Goal: Check status: Check status

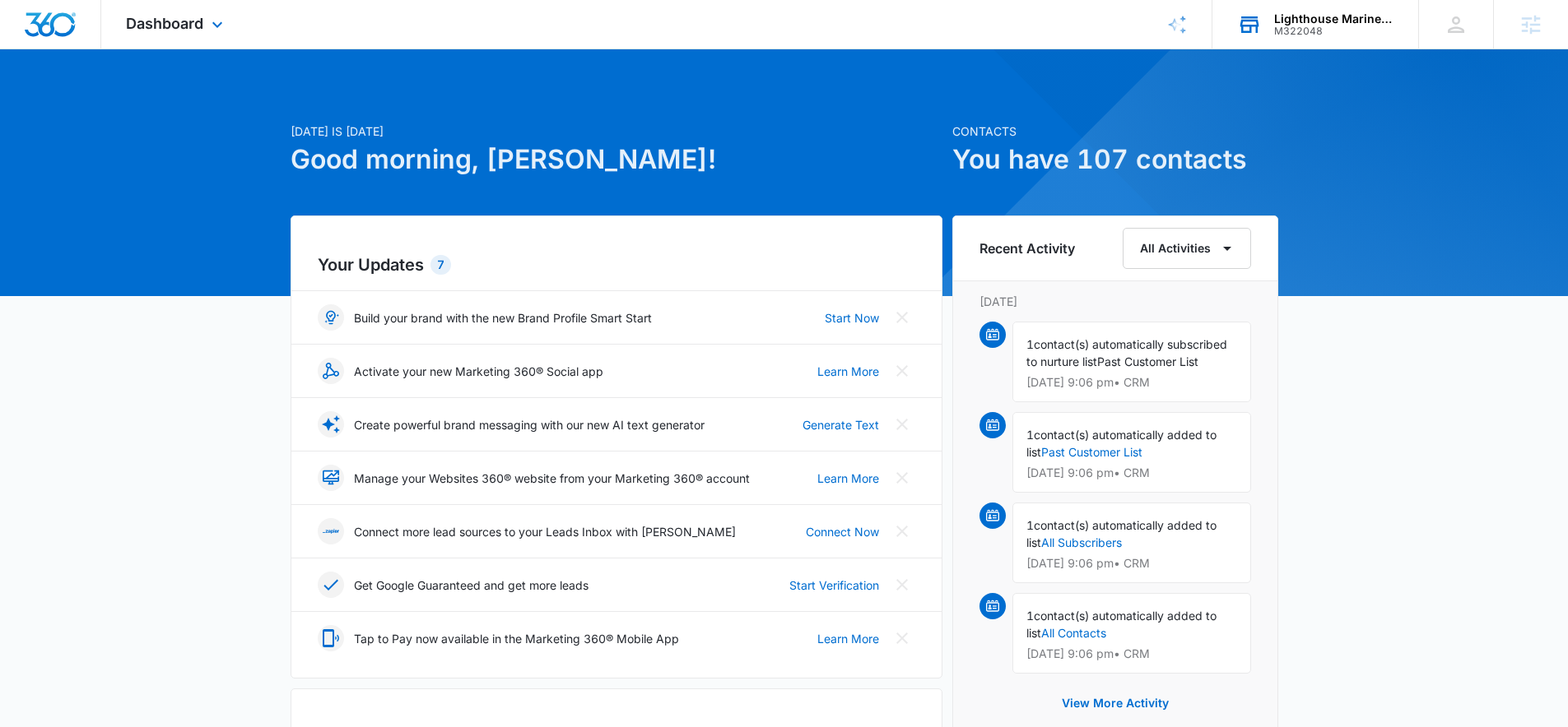
click at [1330, 26] on div "M322048" at bounding box center [1334, 30] width 120 height 11
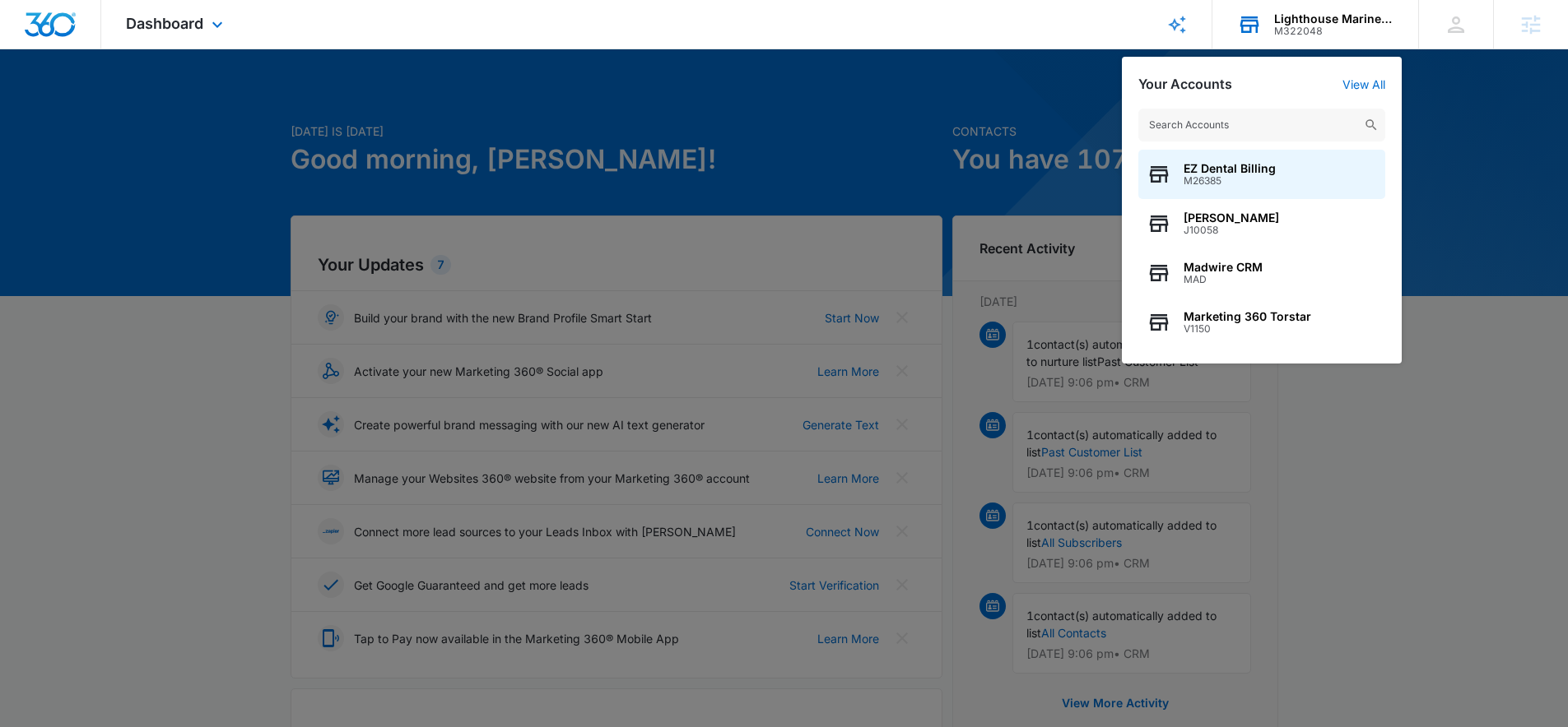
click at [1192, 123] on input "text" at bounding box center [1262, 125] width 247 height 33
click at [1230, 123] on input "text" at bounding box center [1262, 125] width 247 height 33
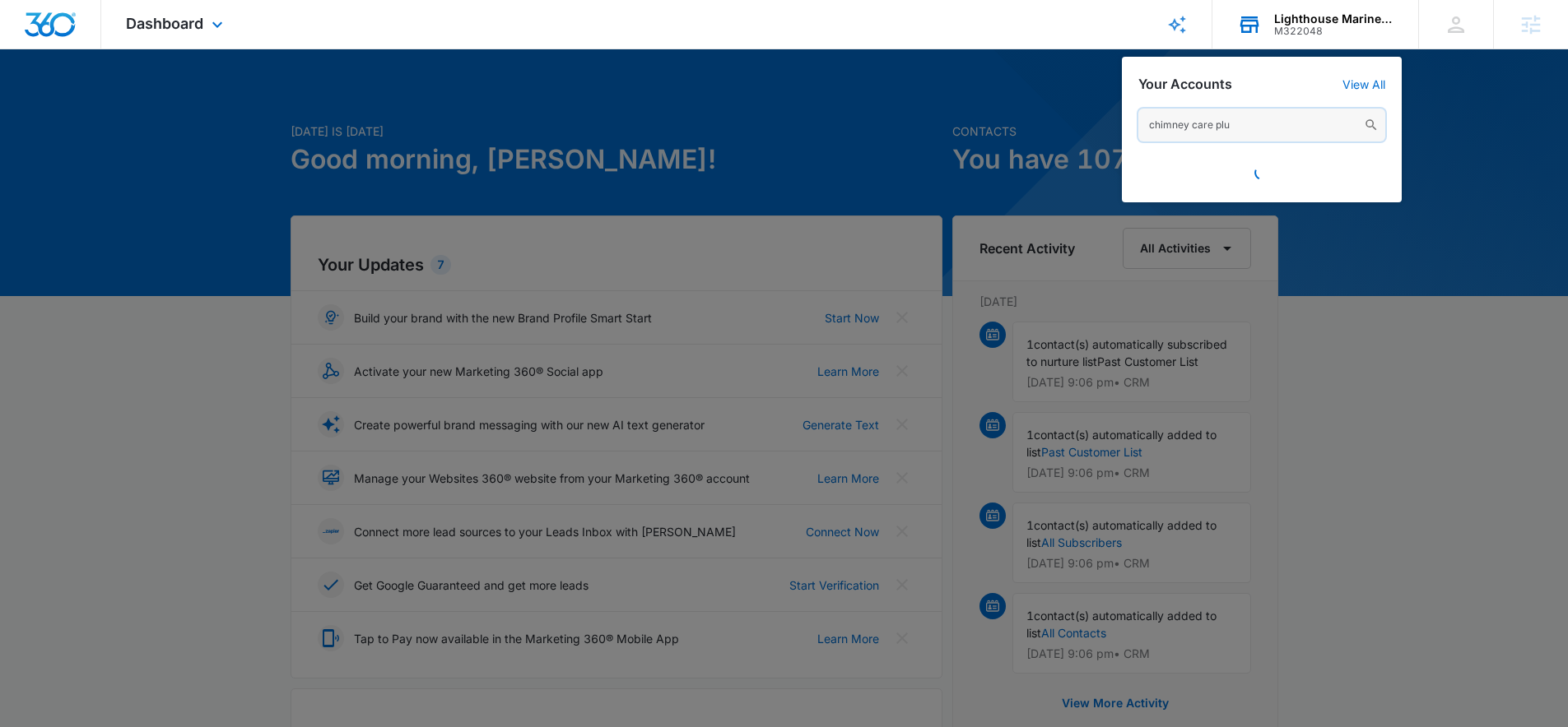
type input "chimney care plus"
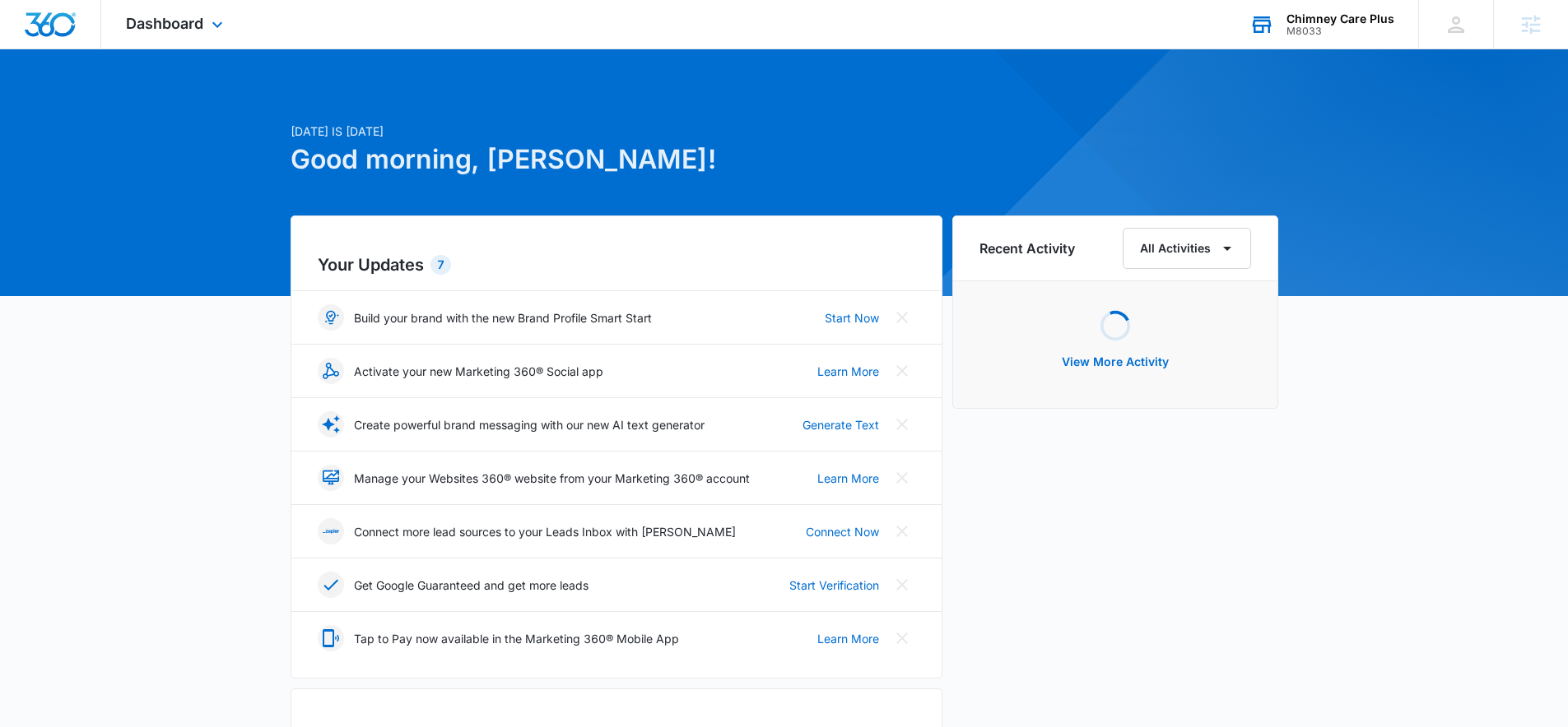
scroll to position [325, 0]
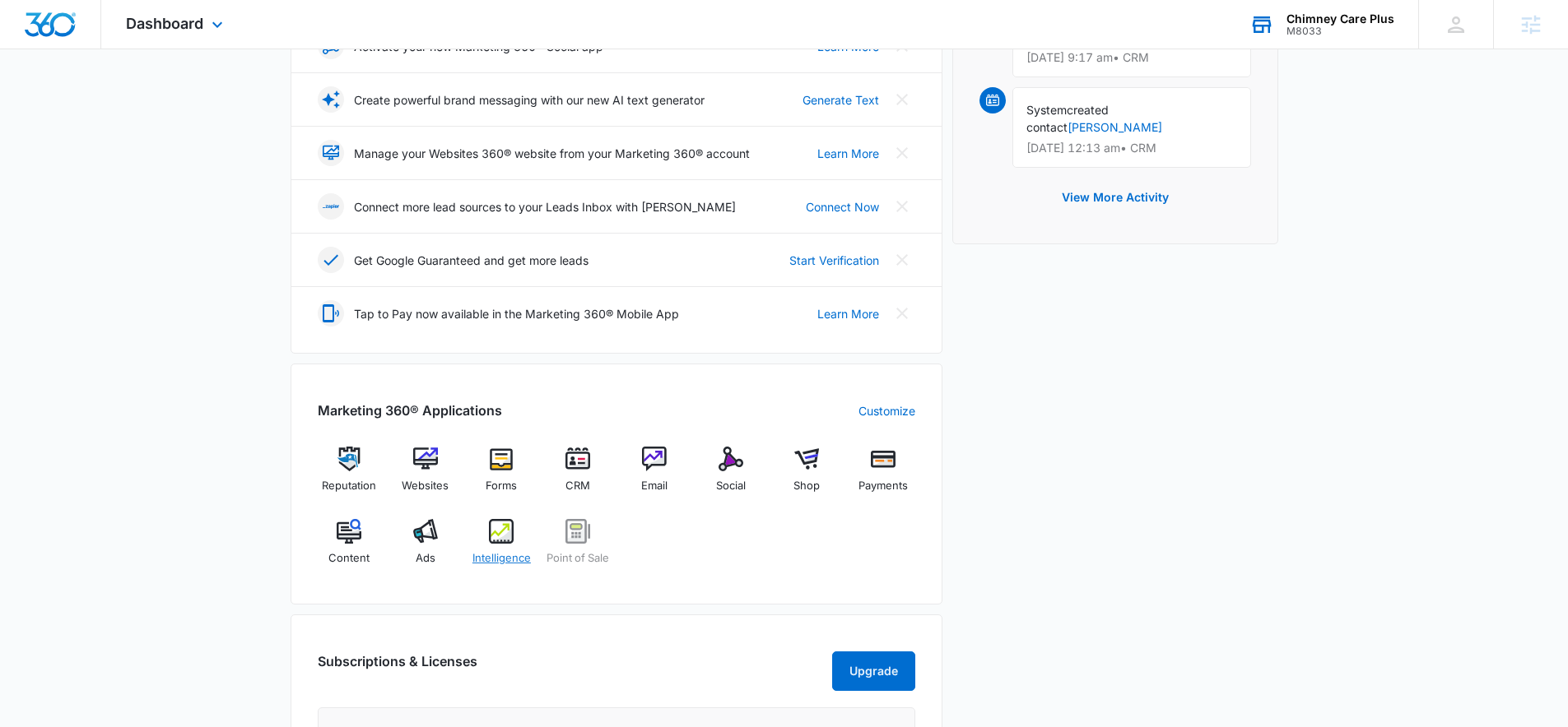
click at [498, 534] on img at bounding box center [501, 531] width 24 height 24
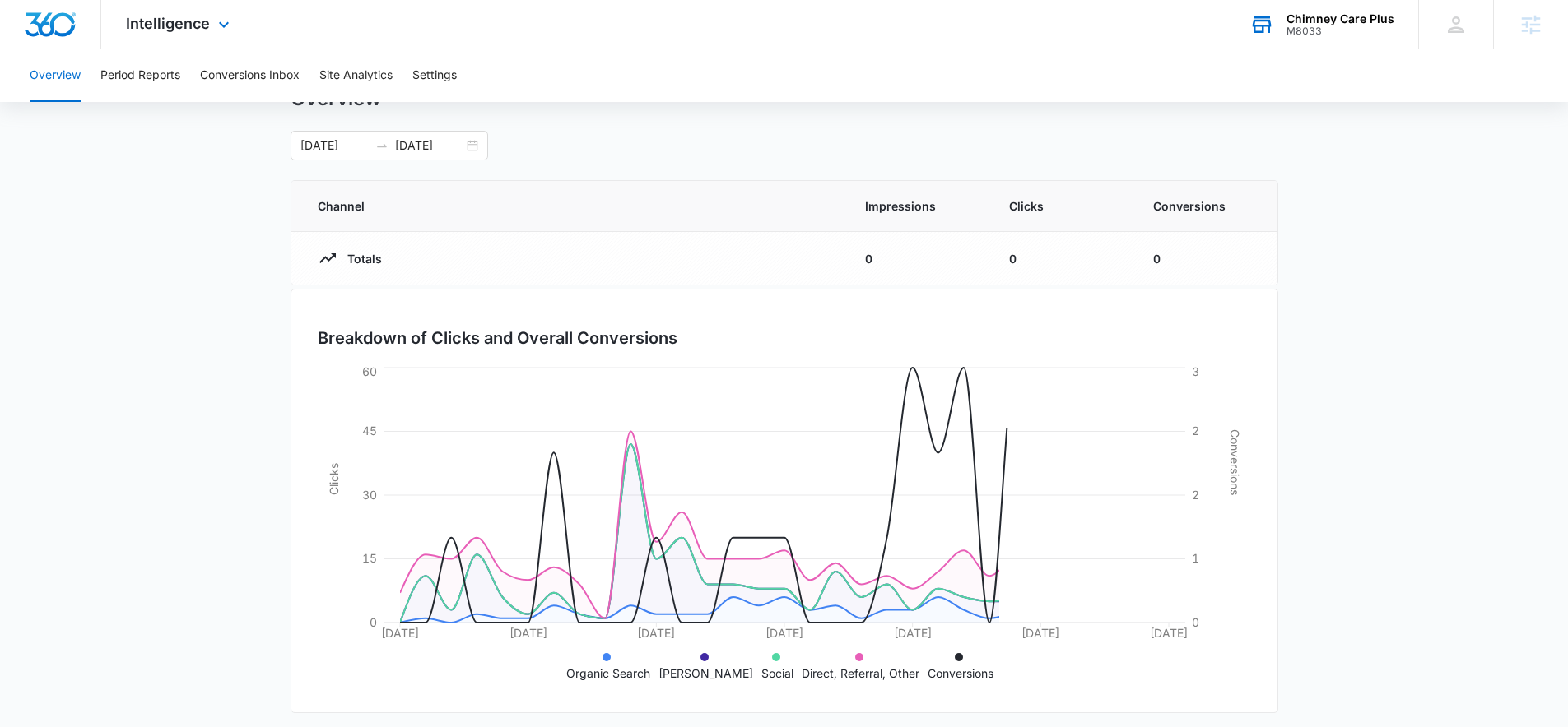
scroll to position [77, 0]
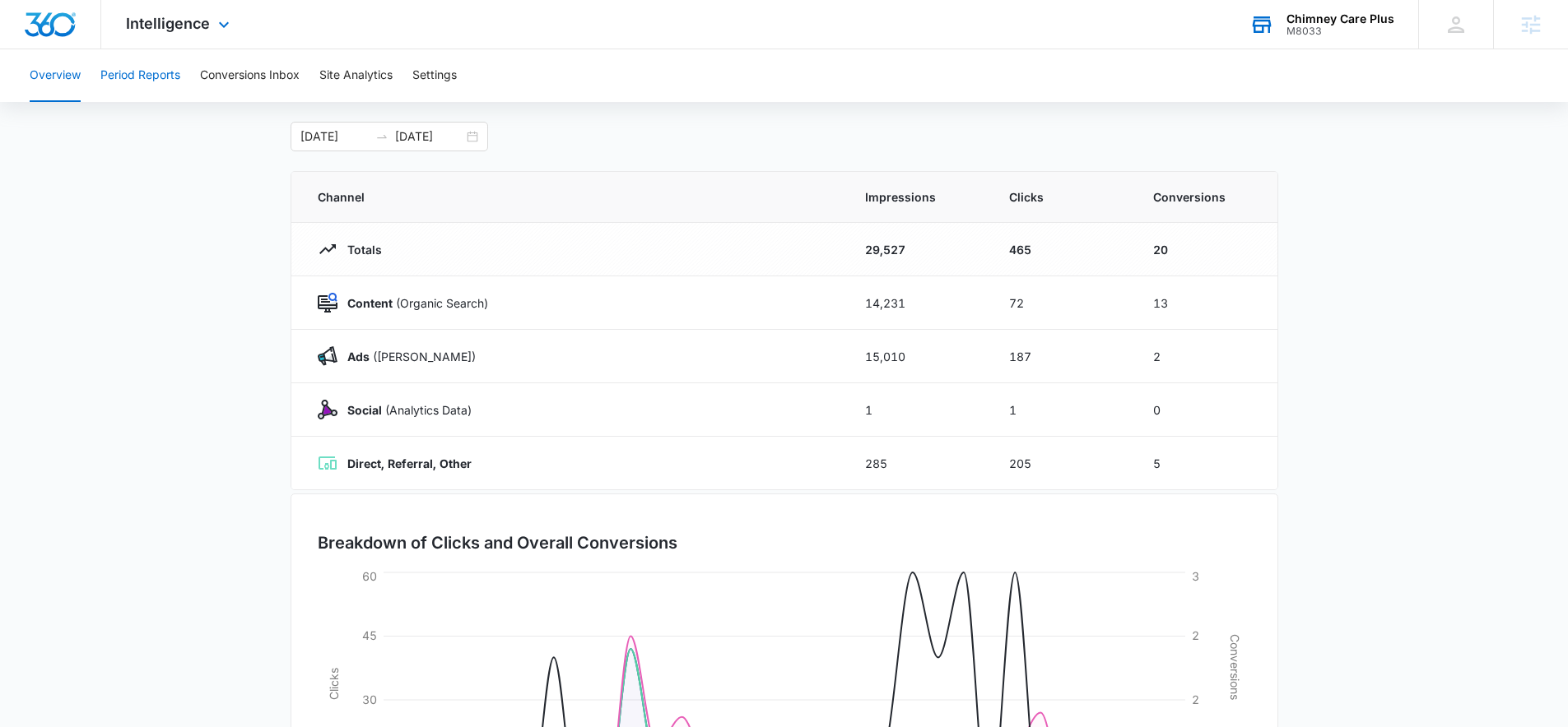
click at [155, 82] on button "Period Reports" at bounding box center [140, 76] width 80 height 53
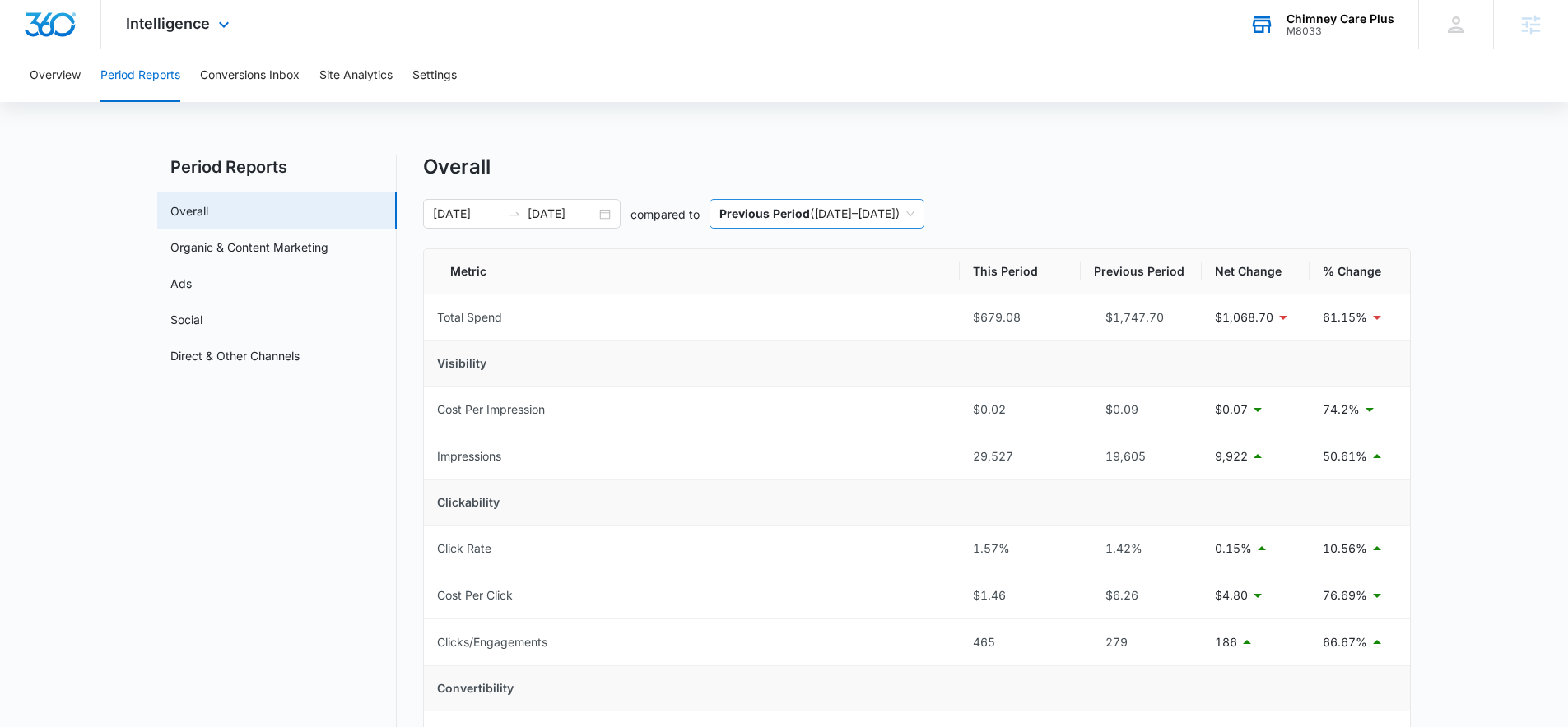
click at [770, 216] on p "Previous Period" at bounding box center [765, 213] width 90 height 14
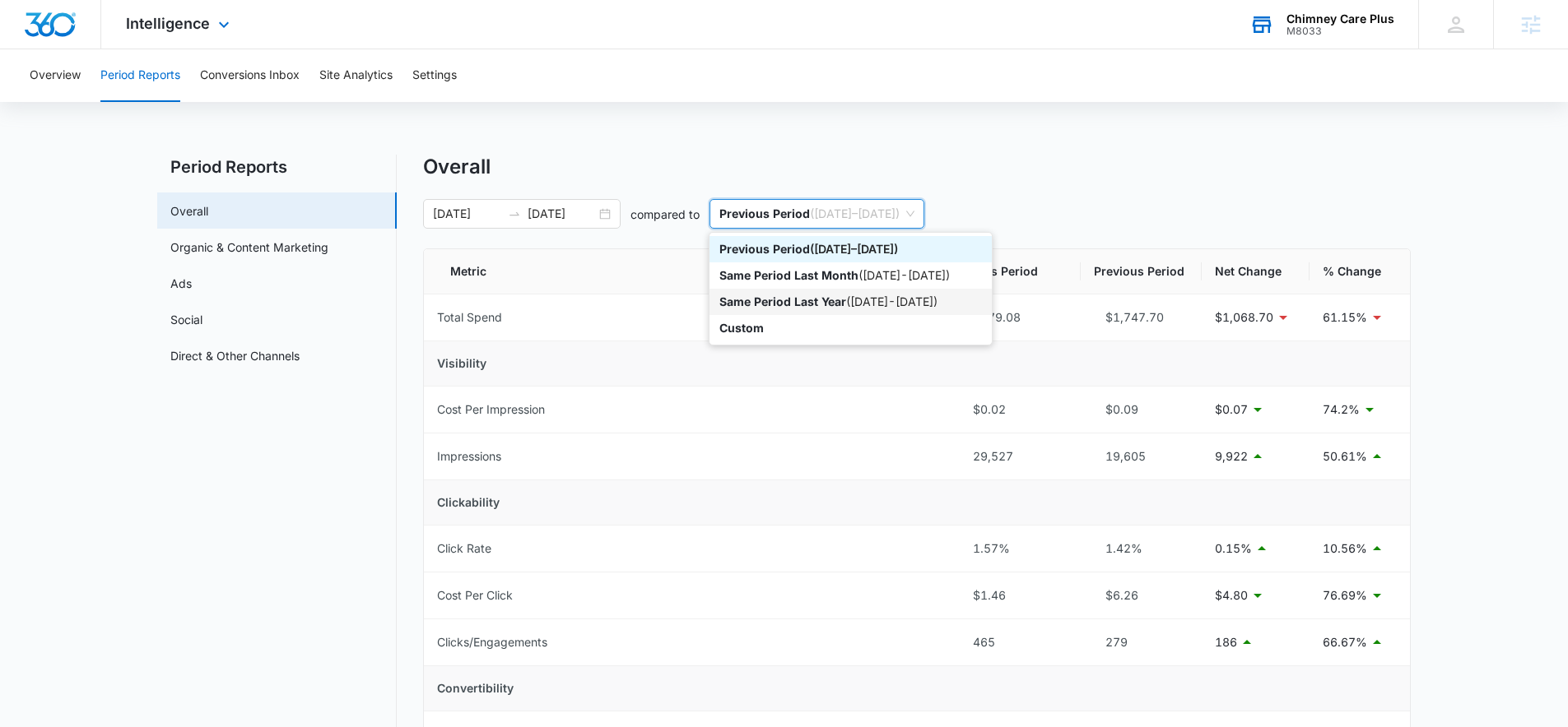
click at [835, 297] on p "Same Period Last Year" at bounding box center [783, 302] width 127 height 14
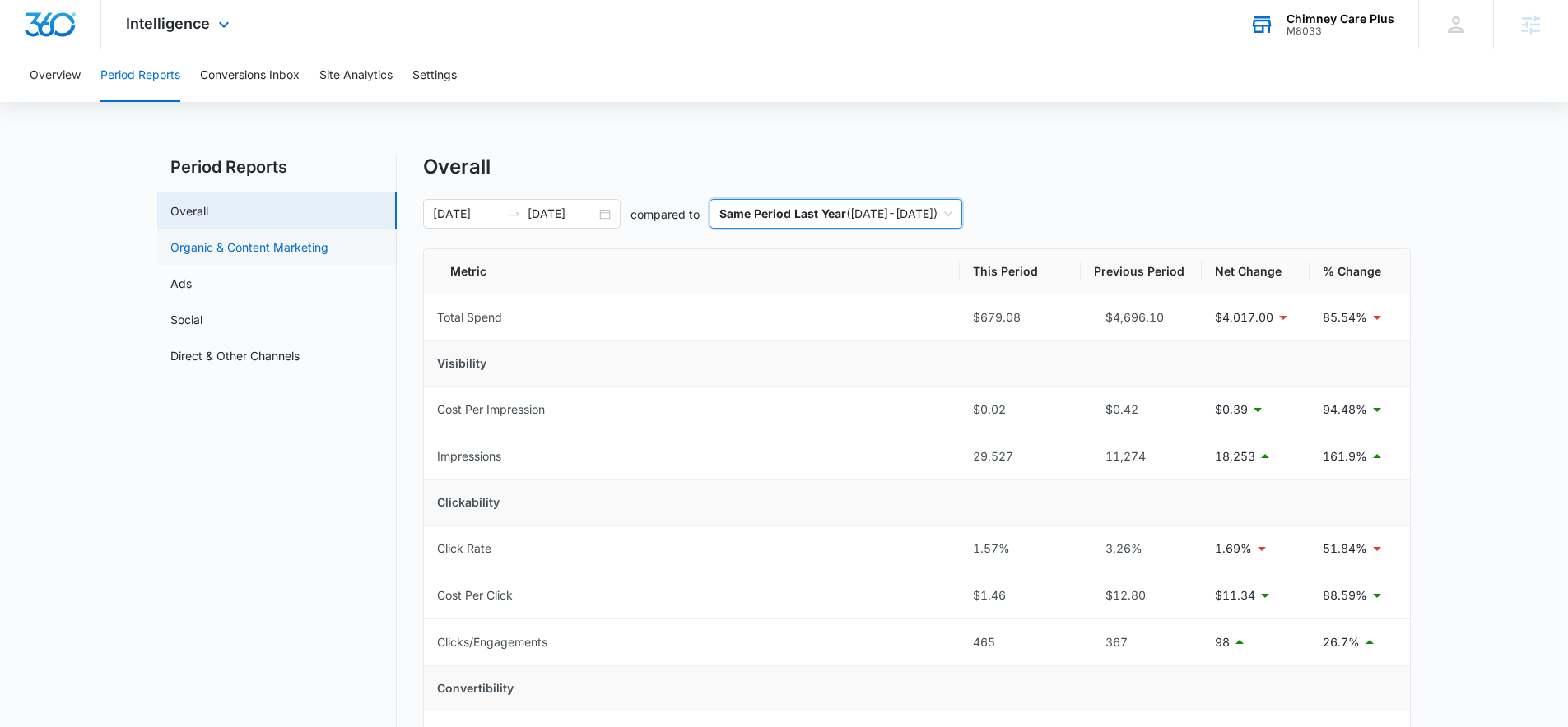
click at [216, 250] on link "Organic & Content Marketing" at bounding box center [250, 247] width 158 height 17
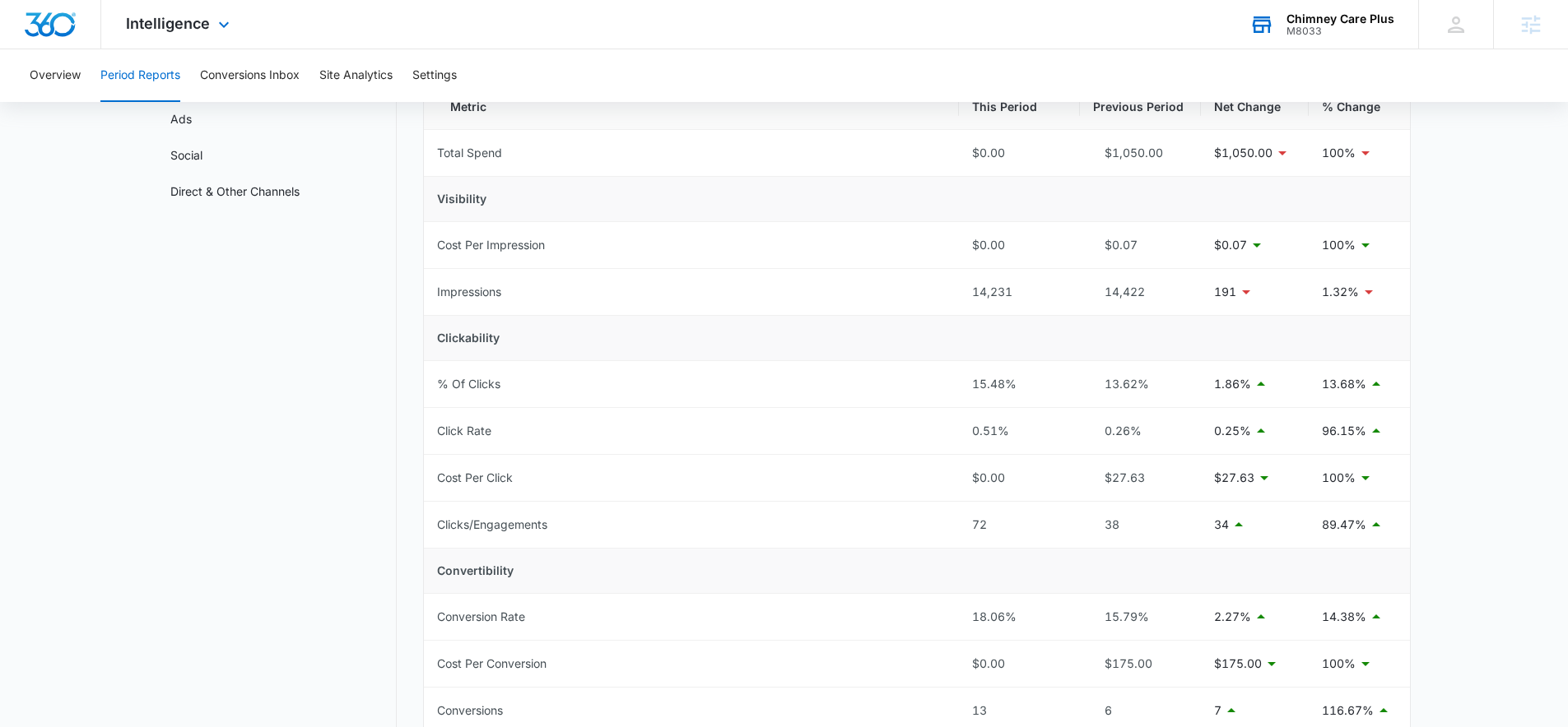
scroll to position [93, 0]
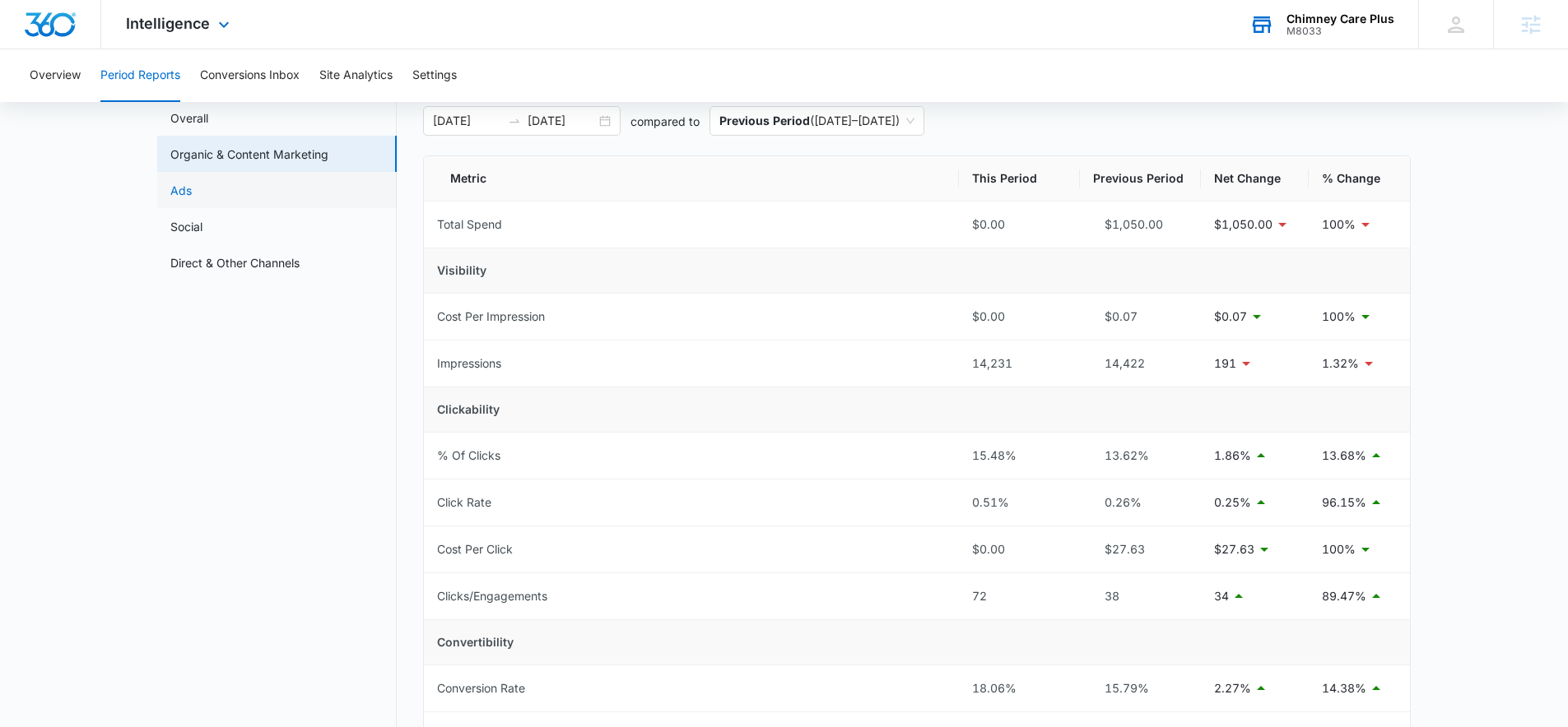
click at [182, 199] on link "Ads" at bounding box center [181, 190] width 22 height 17
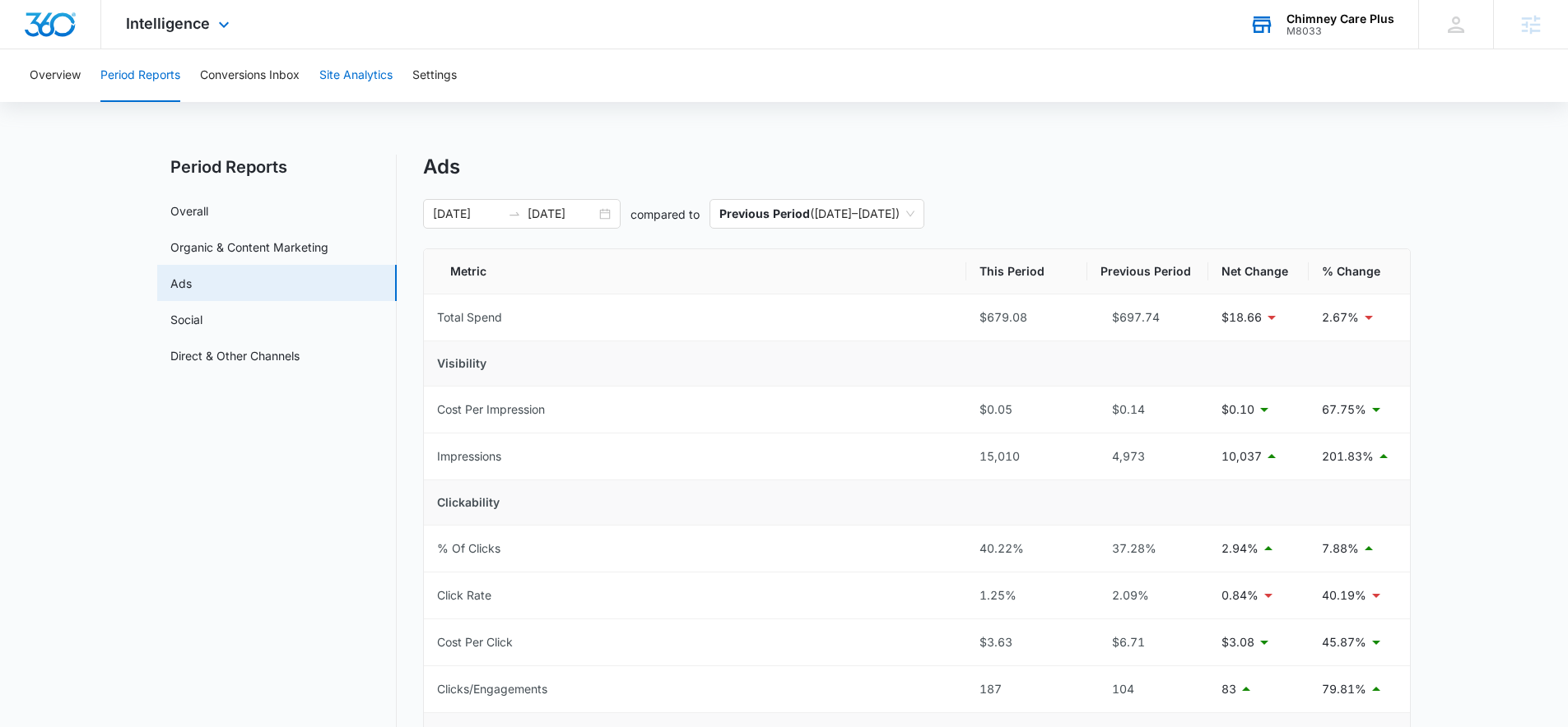
click at [372, 82] on button "Site Analytics" at bounding box center [356, 76] width 73 height 53
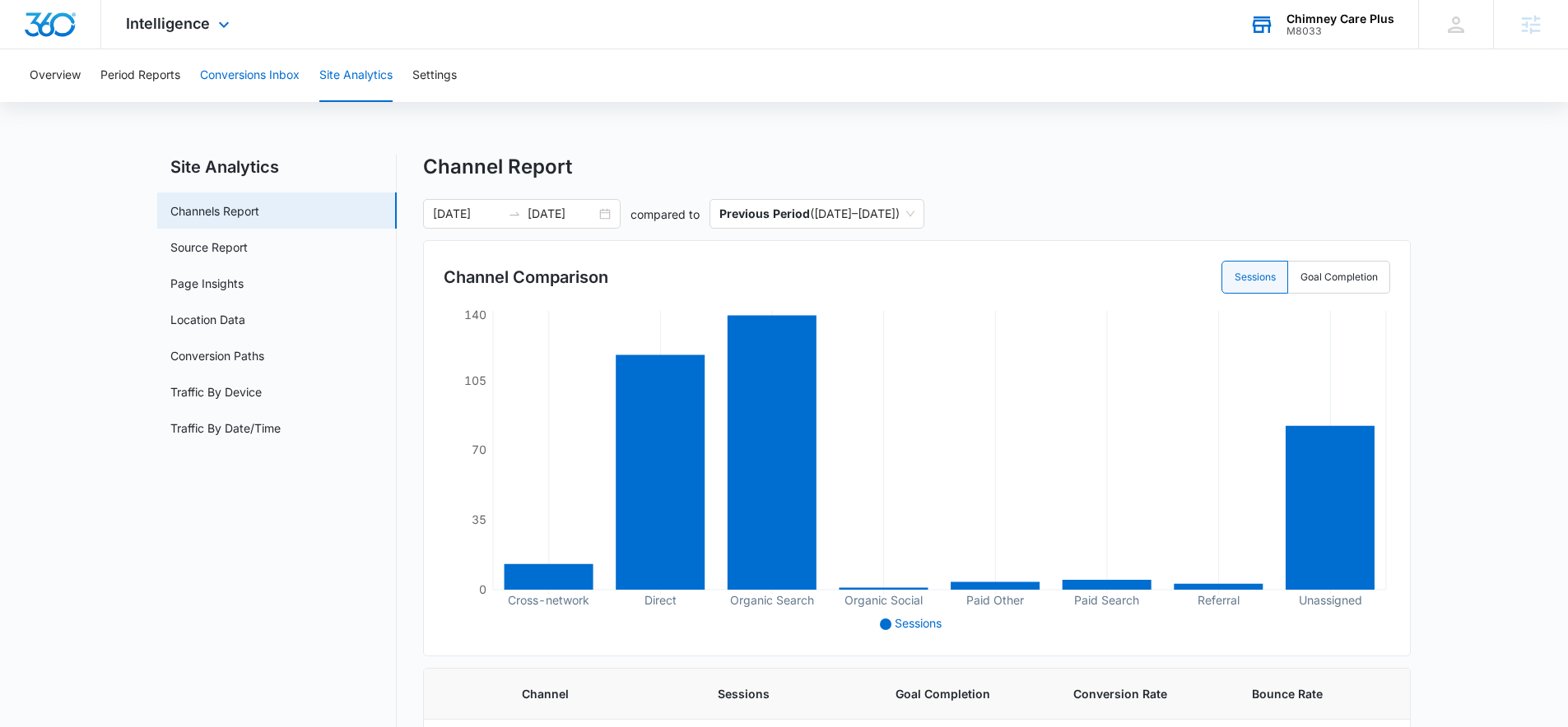
click at [238, 79] on button "Conversions Inbox" at bounding box center [250, 76] width 99 height 53
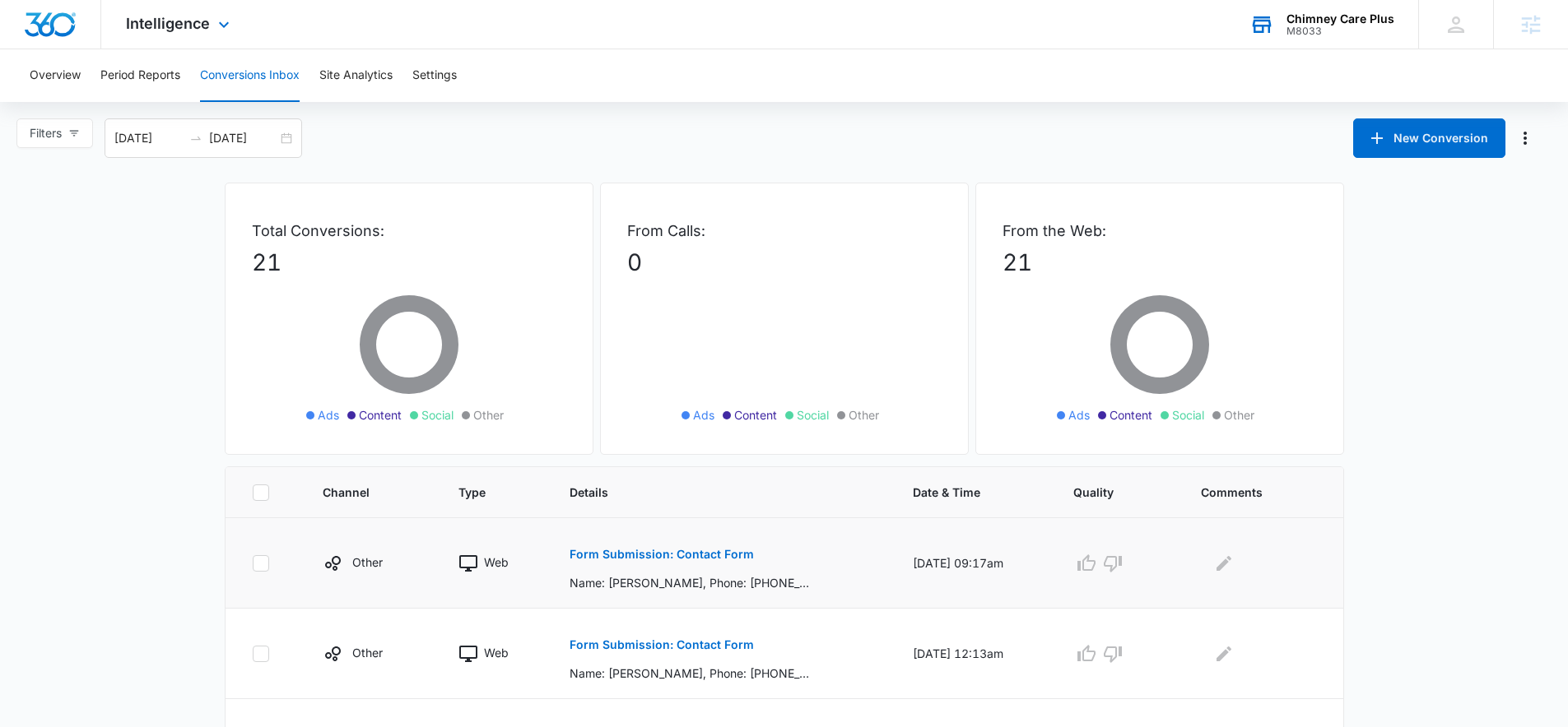
click at [606, 551] on p "Form Submission: Contact Form" at bounding box center [662, 554] width 184 height 11
